Goal: Information Seeking & Learning: Learn about a topic

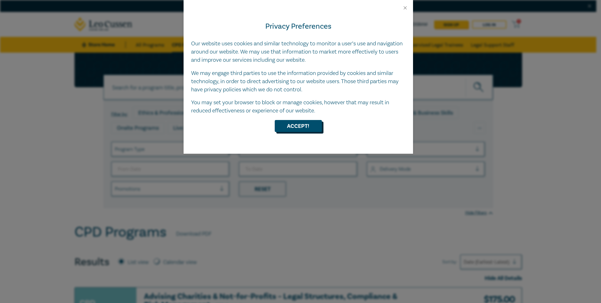
drag, startPoint x: 307, startPoint y: 125, endPoint x: 260, endPoint y: 187, distance: 77.4
click at [307, 125] on button "Accept!" at bounding box center [298, 126] width 47 height 12
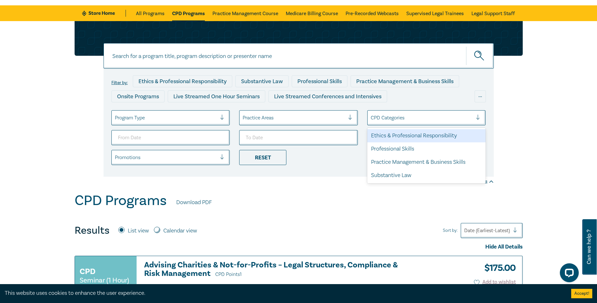
click at [444, 112] on div "CPD Categories" at bounding box center [426, 117] width 119 height 15
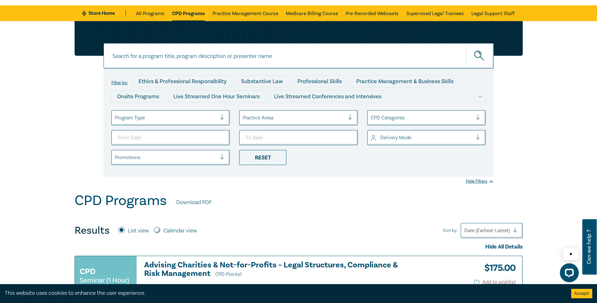
click at [528, 129] on div "Filter by: Ethics & Professional Responsibility Substantive Law Professional Sk…" at bounding box center [298, 106] width 597 height 171
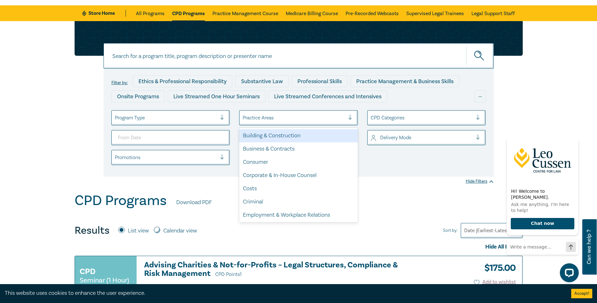
click at [314, 113] on div "Practice Areas" at bounding box center [293, 117] width 109 height 11
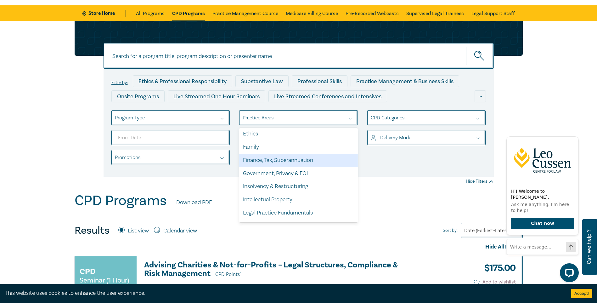
scroll to position [126, 0]
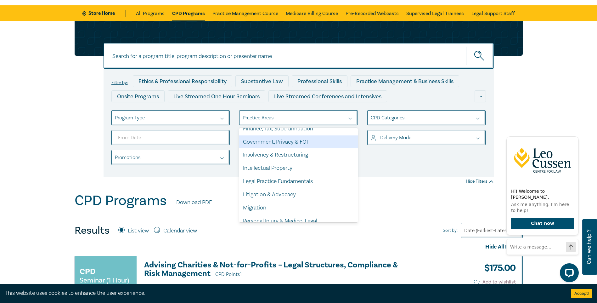
click at [304, 137] on div "Government, Privacy & FOI" at bounding box center [298, 141] width 119 height 13
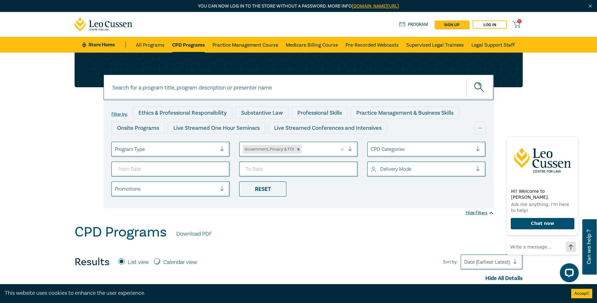
click at [322, 149] on div at bounding box center [318, 149] width 31 height 8
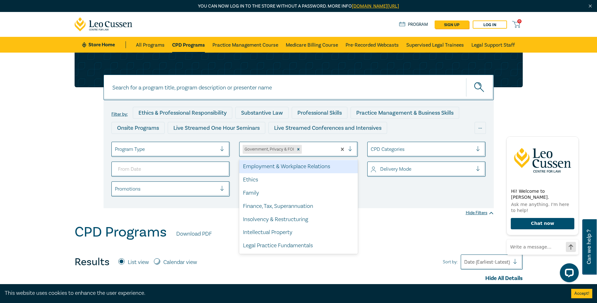
scroll to position [94, 0]
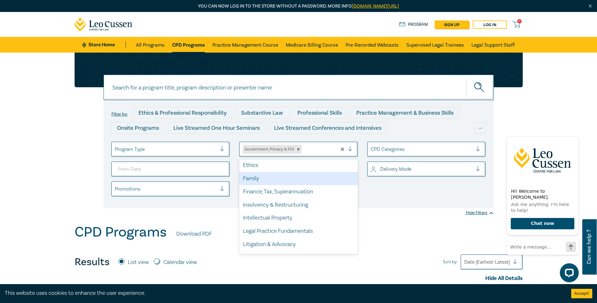
click at [321, 180] on div "Family" at bounding box center [298, 178] width 119 height 13
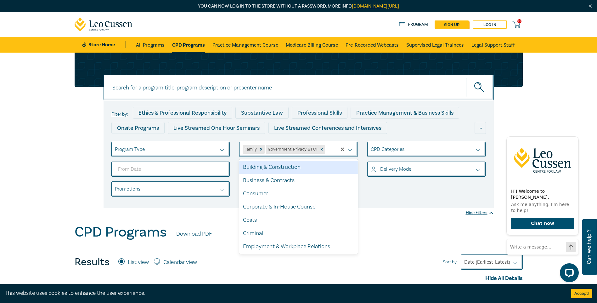
click at [328, 148] on div at bounding box center [329, 149] width 7 height 8
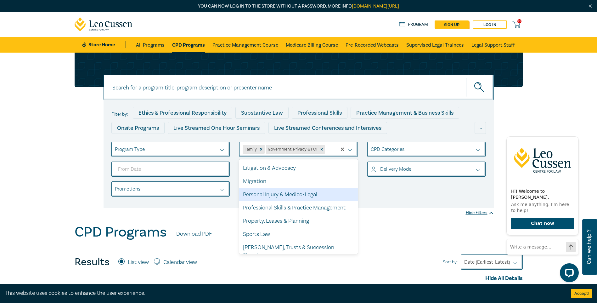
scroll to position [159, 0]
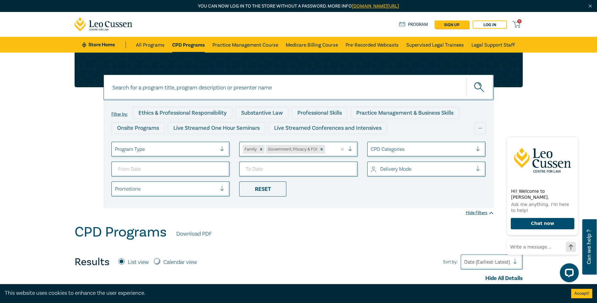
click at [426, 210] on div "Filter by: Ethics & Professional Responsibility Substantive Law Professional Sk…" at bounding box center [298, 138] width 597 height 171
click at [271, 190] on div "Reset" at bounding box center [262, 188] width 47 height 15
click at [293, 143] on div "Practice Areas" at bounding box center [298, 149] width 119 height 15
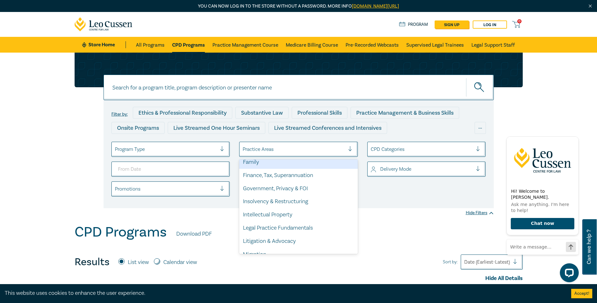
scroll to position [126, 0]
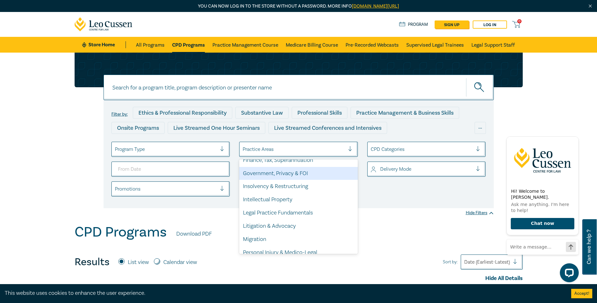
click at [285, 175] on div "Government, Privacy & FOI" at bounding box center [298, 173] width 119 height 13
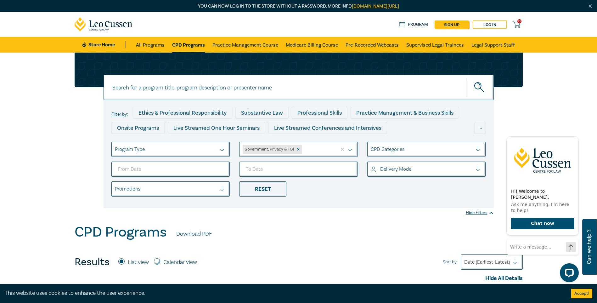
click at [313, 150] on div at bounding box center [318, 149] width 31 height 8
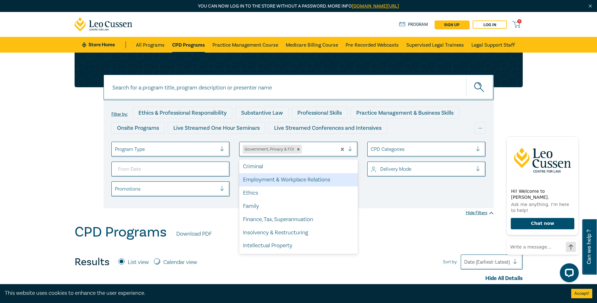
scroll to position [63, 0]
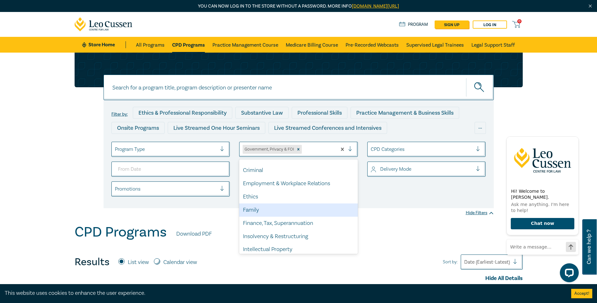
click at [278, 206] on div "Family" at bounding box center [298, 209] width 119 height 13
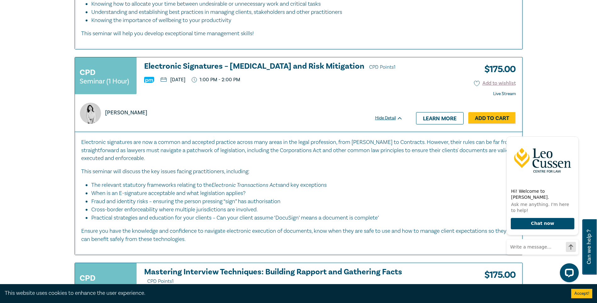
scroll to position [2768, 0]
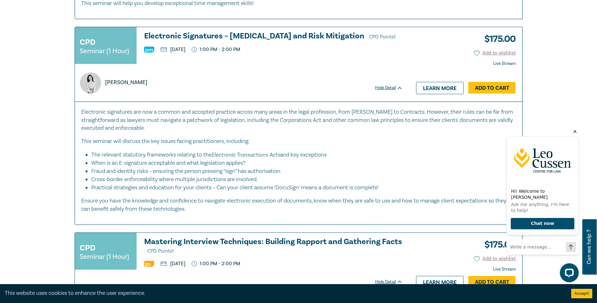
click at [574, 133] on icon "Hide greeting" at bounding box center [574, 131] width 3 height 3
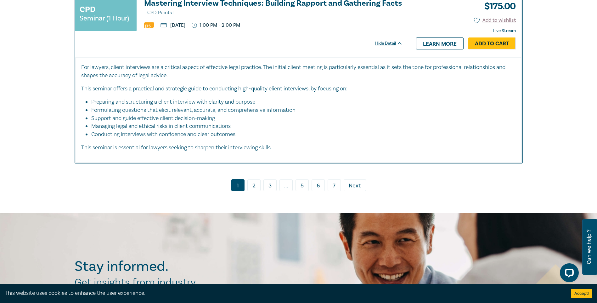
scroll to position [3019, 0]
